Goal: Information Seeking & Learning: Learn about a topic

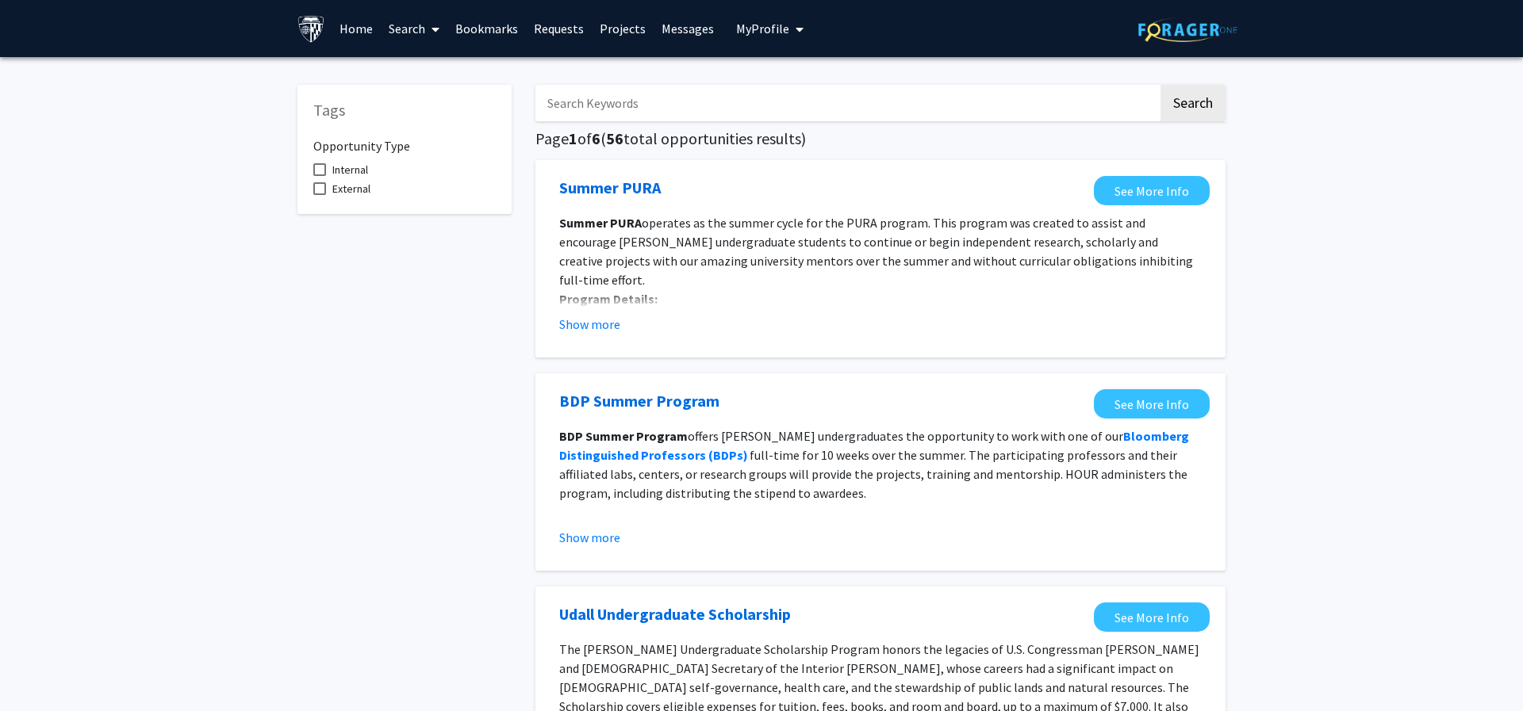
click at [651, 116] on input "Search Keywords" at bounding box center [846, 103] width 623 height 36
click at [1160, 85] on button "Search" at bounding box center [1192, 103] width 65 height 36
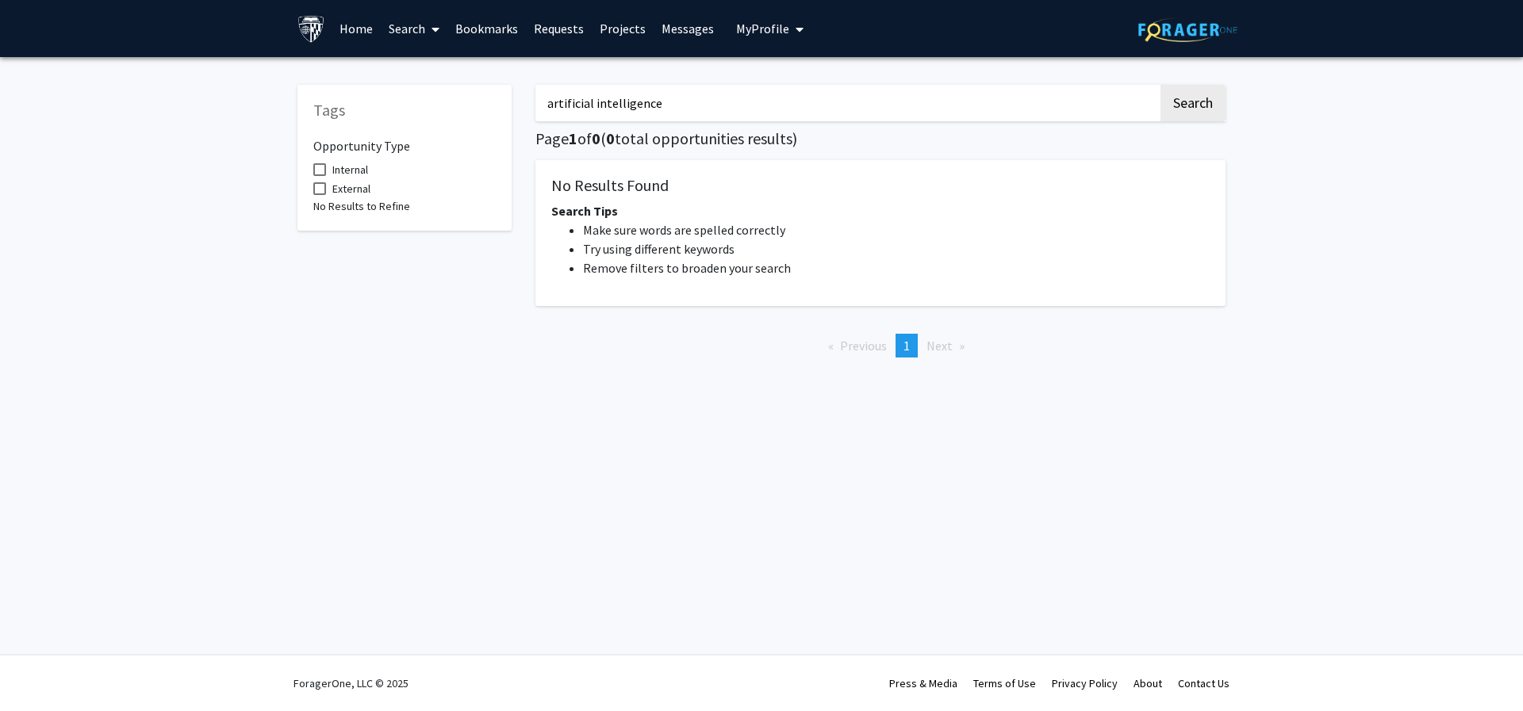
drag, startPoint x: 665, startPoint y: 100, endPoint x: 421, endPoint y: 90, distance: 243.7
click at [421, 90] on div "Tags Opportunity Type Internal External No Results to Refine artificial intelli…" at bounding box center [762, 219] width 952 height 301
click at [1160, 85] on button "Search" at bounding box center [1192, 103] width 65 height 36
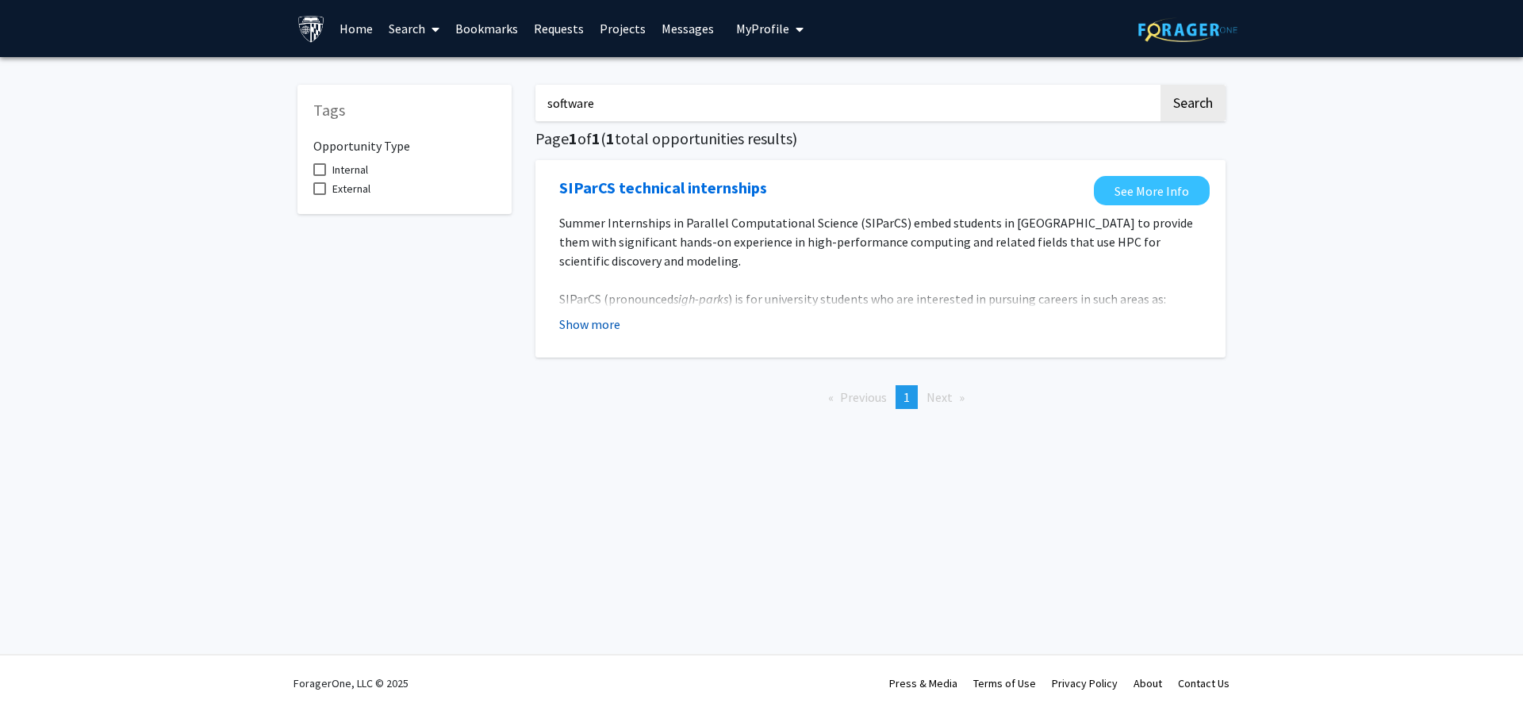
click at [590, 323] on button "Show more" at bounding box center [589, 324] width 61 height 19
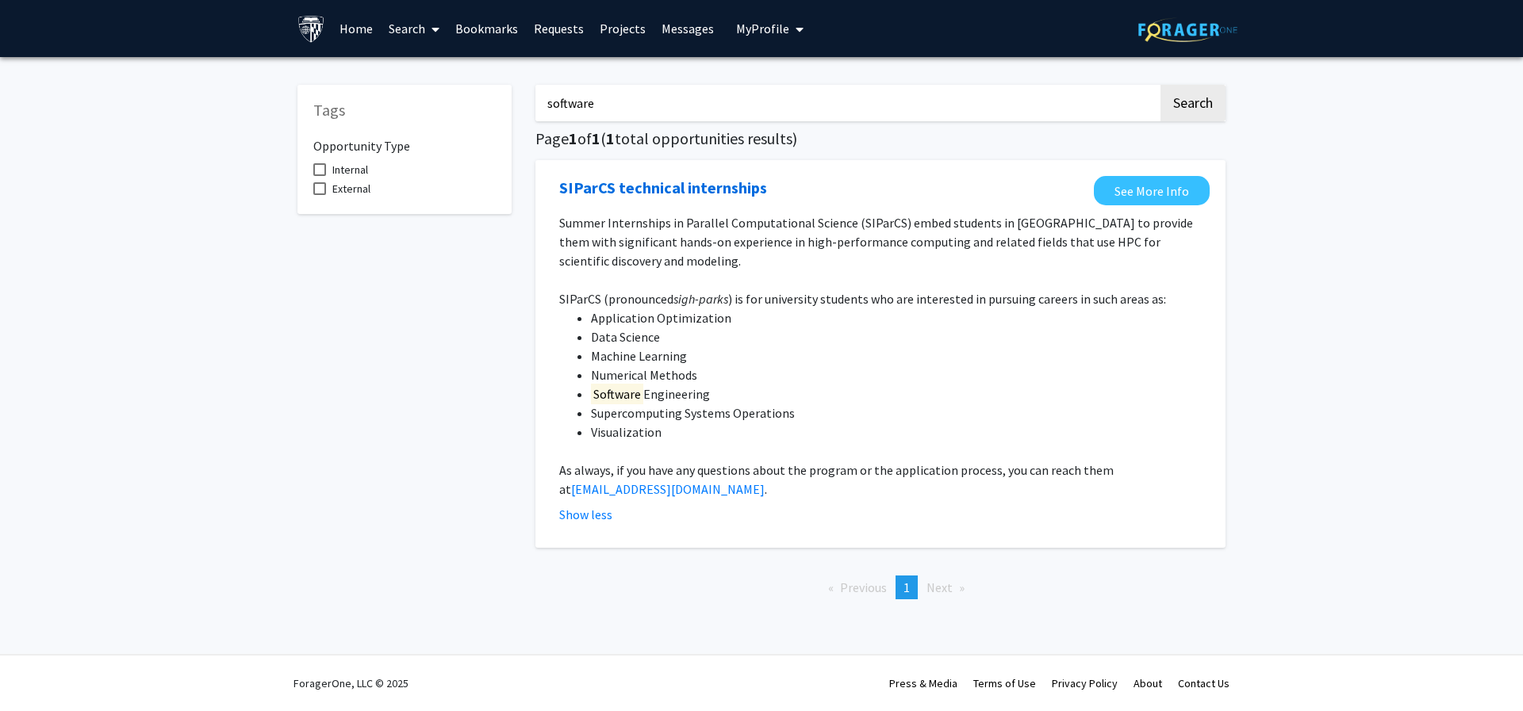
click at [626, 102] on input "software" at bounding box center [846, 103] width 623 height 36
type input "development"
click at [1160, 85] on button "Search" at bounding box center [1192, 103] width 65 height 36
